Goal: Task Accomplishment & Management: Complete application form

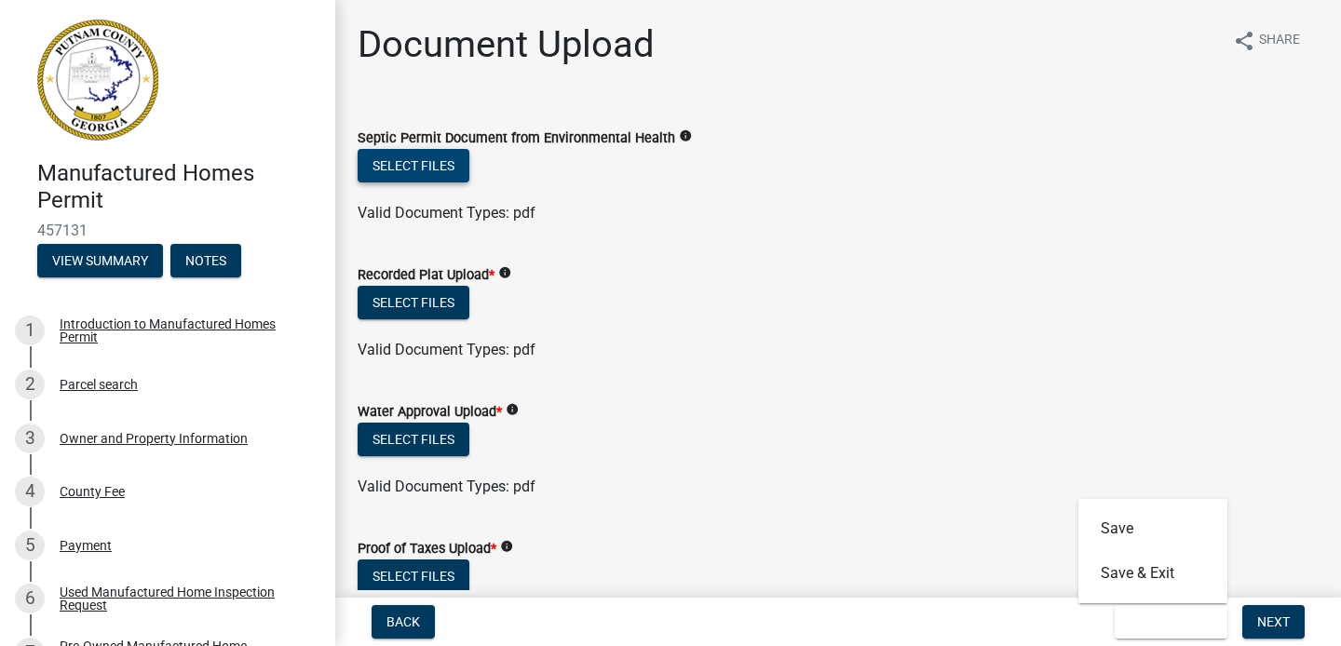
click at [376, 162] on button "Select files" at bounding box center [414, 166] width 112 height 34
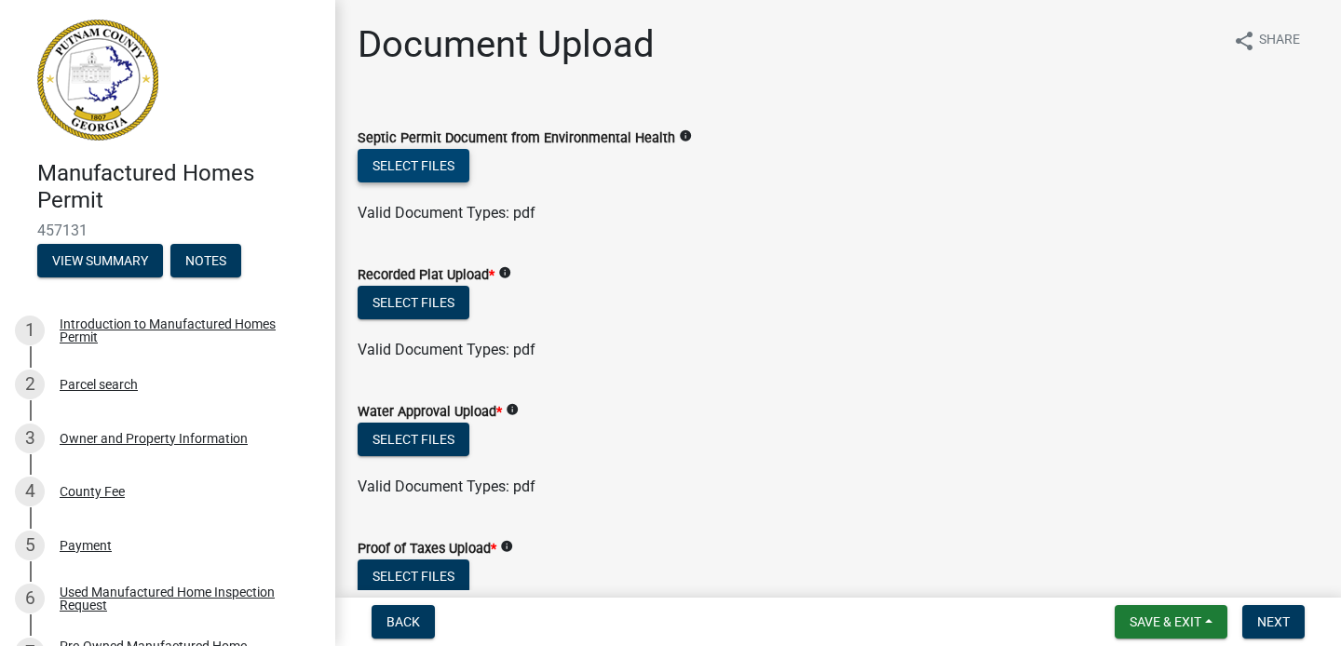
click at [424, 169] on button "Select files" at bounding box center [414, 166] width 112 height 34
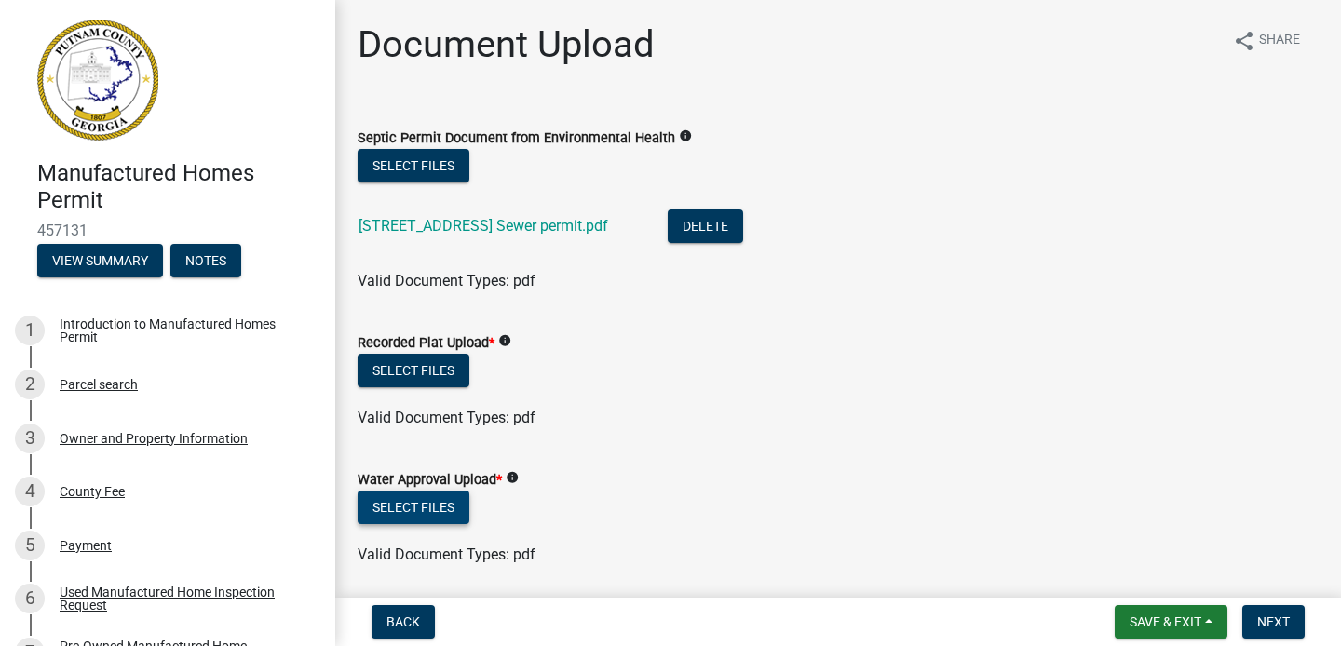
click at [416, 503] on button "Select files" at bounding box center [414, 508] width 112 height 34
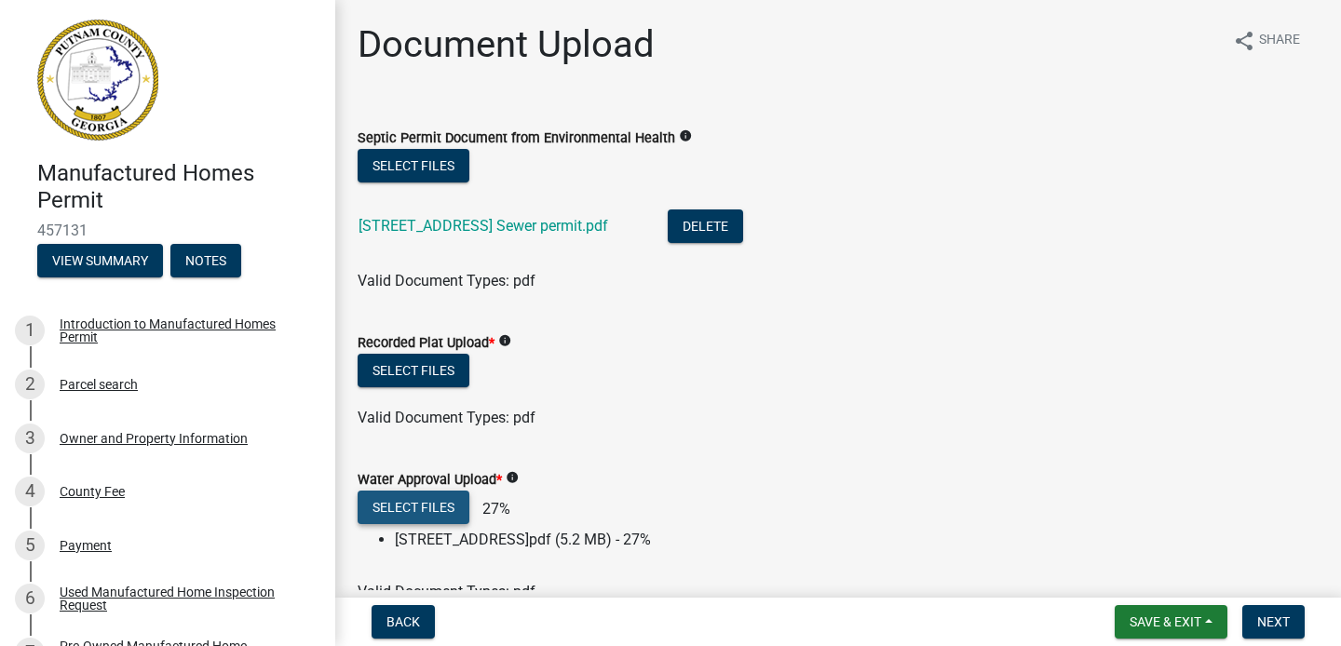
click at [427, 507] on button "Select files" at bounding box center [414, 508] width 112 height 34
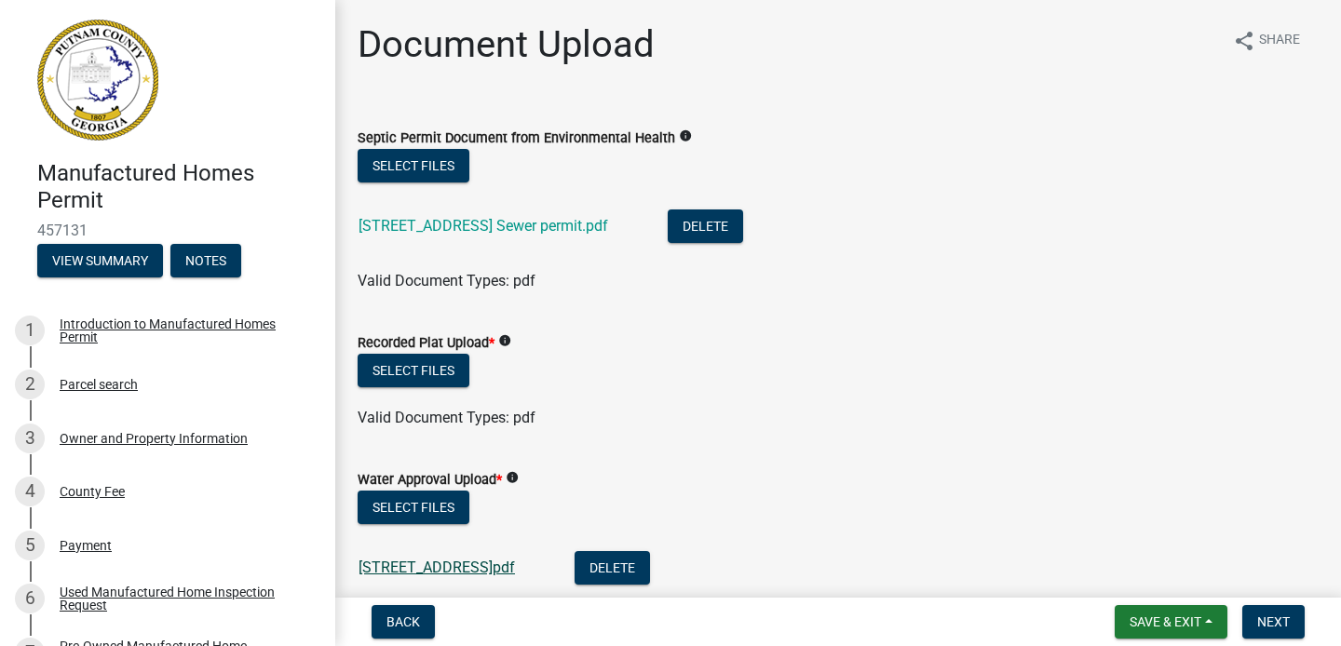
click at [464, 565] on link "[STREET_ADDRESS]pdf" at bounding box center [436, 568] width 156 height 18
click at [419, 375] on button "Select files" at bounding box center [414, 371] width 112 height 34
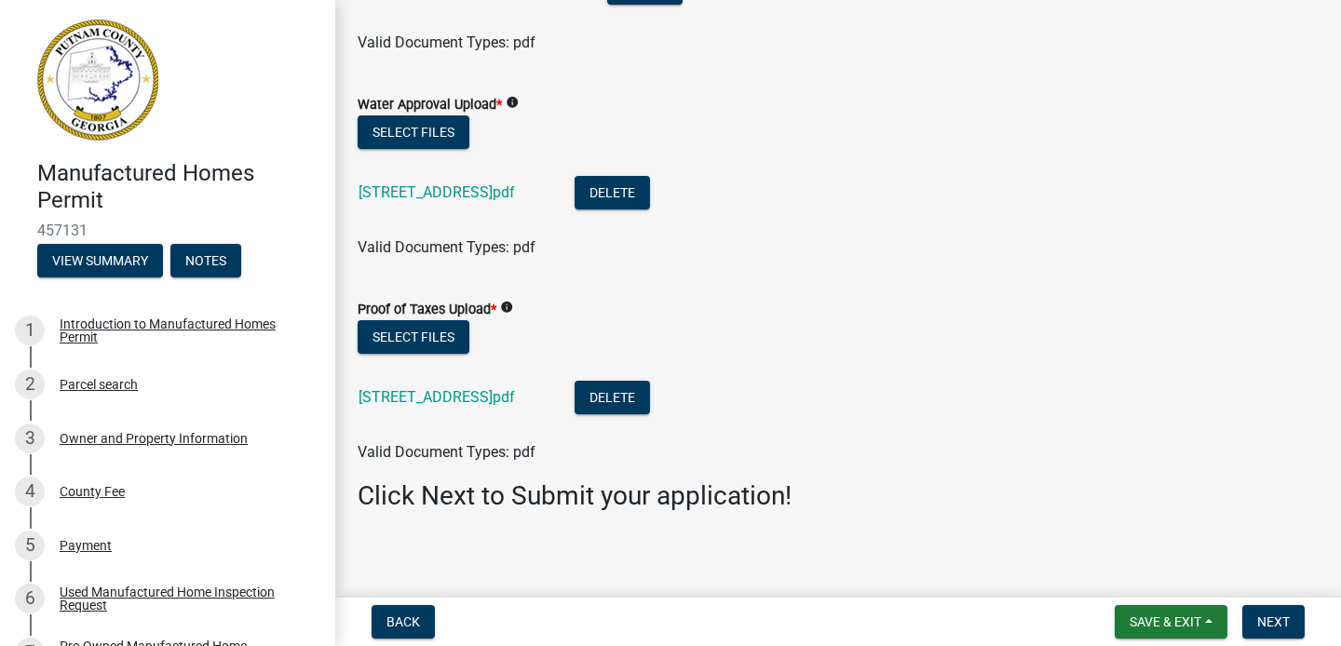
scroll to position [452, 0]
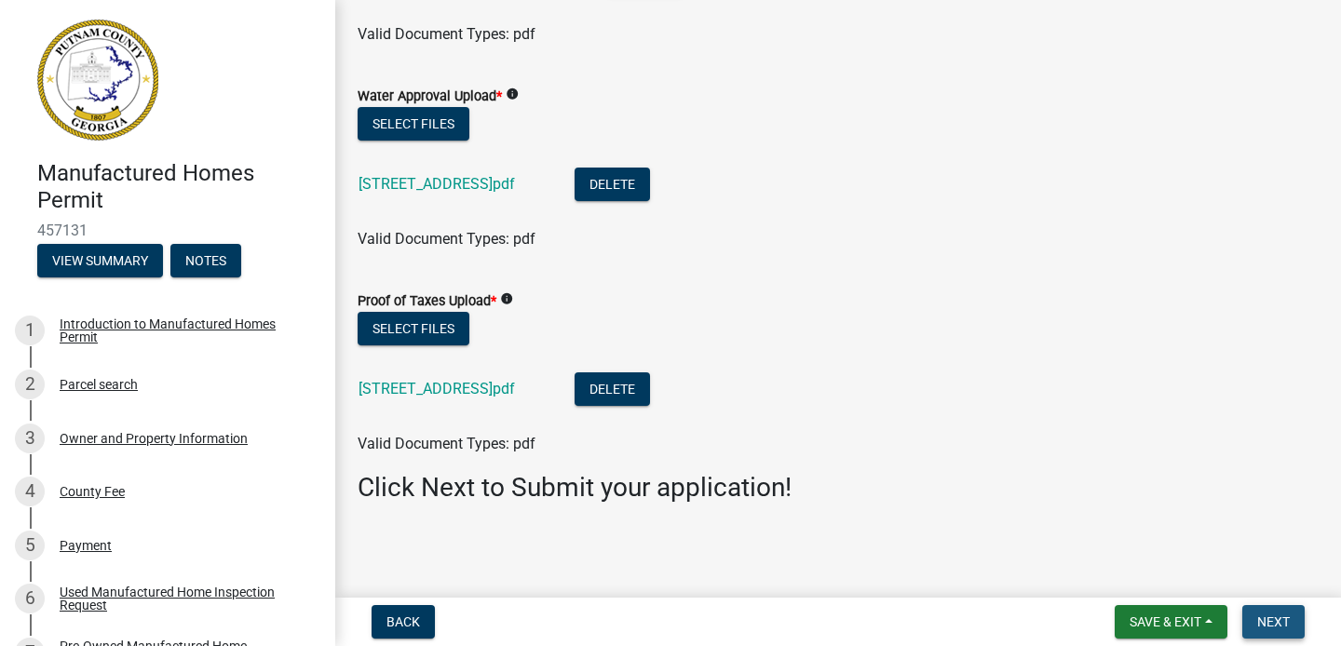
click at [1277, 616] on span "Next" at bounding box center [1273, 621] width 33 height 15
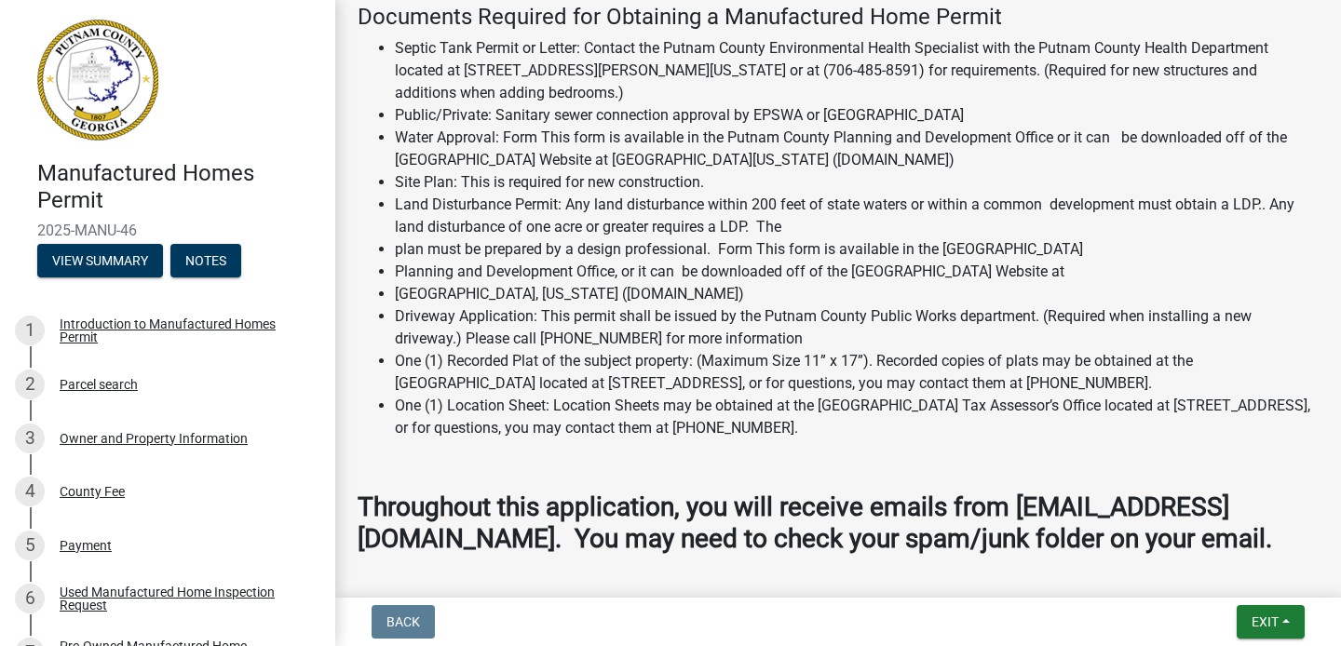
scroll to position [2216, 0]
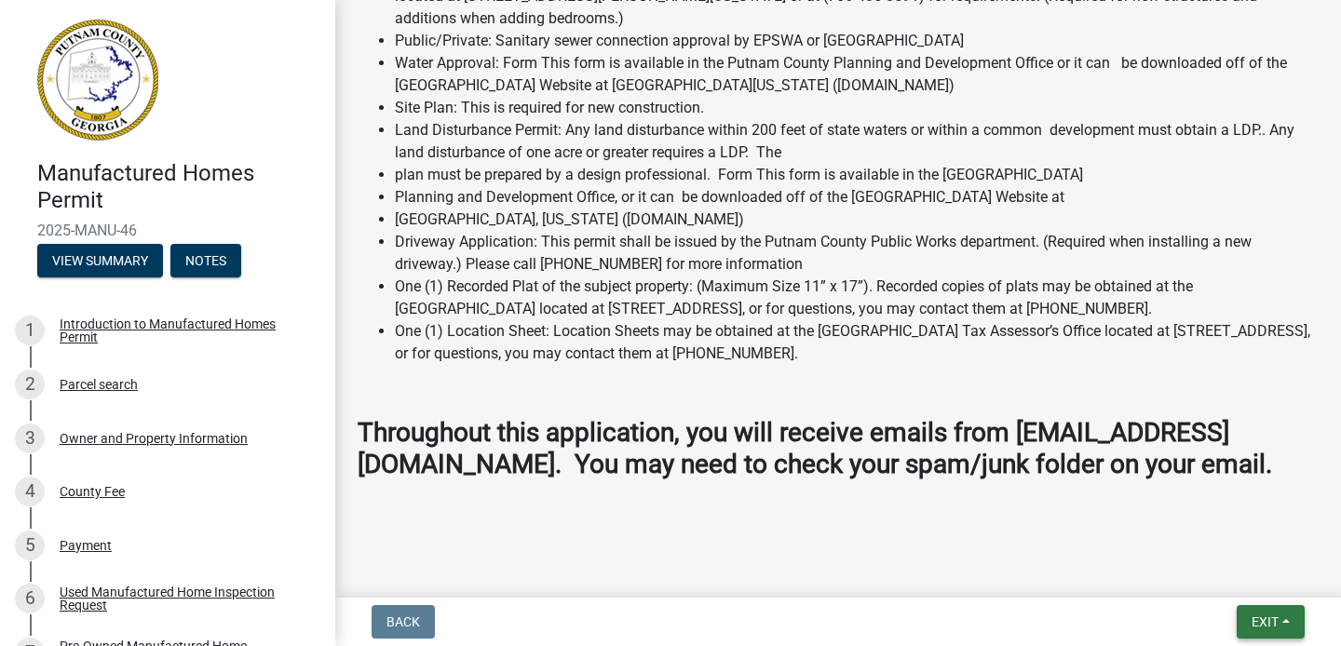
click at [1276, 624] on span "Exit" at bounding box center [1264, 621] width 27 height 15
click at [1237, 575] on button "Save & Exit" at bounding box center [1230, 573] width 149 height 45
